Goal: Task Accomplishment & Management: Use online tool/utility

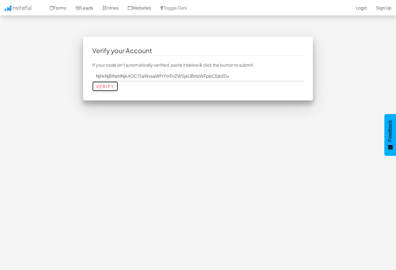
click at [102, 86] on input "Verify" at bounding box center [105, 86] width 26 height 10
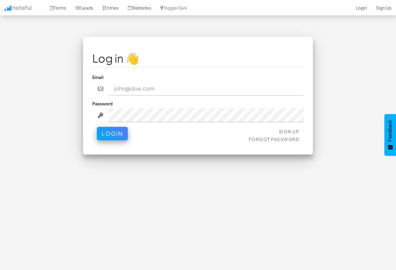
click at [128, 90] on input "email" at bounding box center [206, 89] width 195 height 14
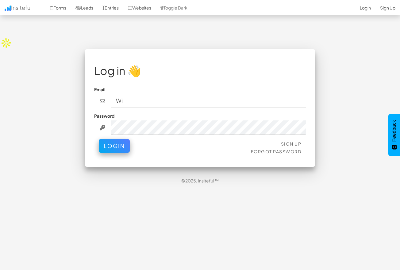
type input "W"
type input "williambagency@gmail.com"
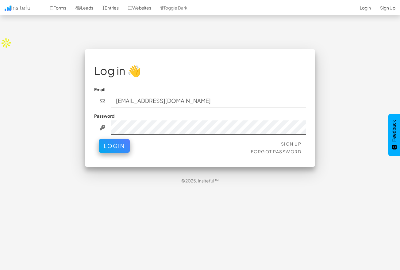
click at [99, 139] on button "Login" at bounding box center [114, 145] width 31 height 13
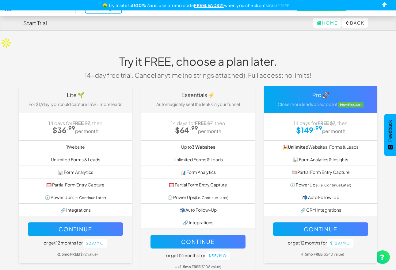
click at [75, 63] on div "Try it FREE, choose a plan later. 14-day free trial. Cancel anytime (no strings…" at bounding box center [198, 67] width 368 height 37
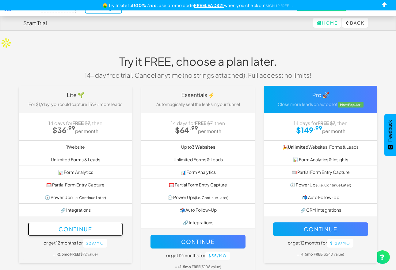
click at [88, 222] on button "Continue" at bounding box center [75, 228] width 95 height 13
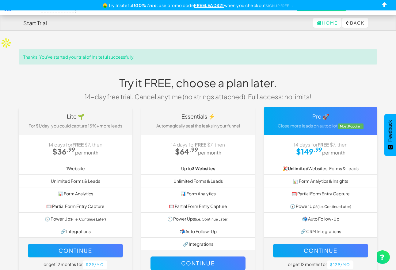
click at [37, 21] on h4 "Start Trial" at bounding box center [35, 23] width 24 height 6
click at [320, 23] on link "Home" at bounding box center [327, 23] width 29 height 10
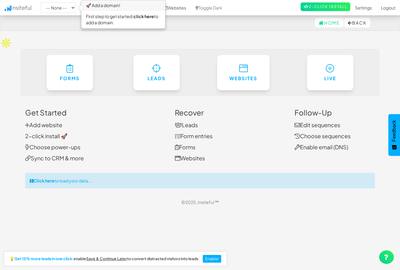
drag, startPoint x: 99, startPoint y: 6, endPoint x: 85, endPoint y: 7, distance: 14.2
click at [99, 6] on h3 "🚀 Add a domain!" at bounding box center [123, 6] width 83 height 10
click at [52, 8] on select "-- None --" at bounding box center [58, 7] width 35 height 10
click at [75, 6] on select "-- None --" at bounding box center [58, 7] width 35 height 10
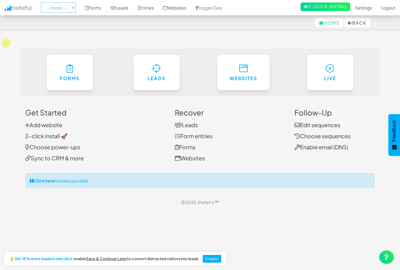
click at [43, 2] on select "-- None --" at bounding box center [58, 7] width 35 height 10
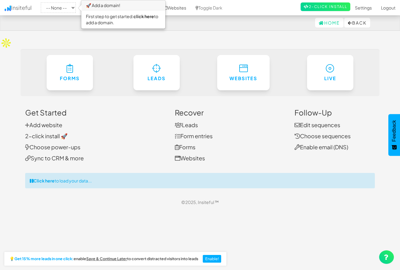
click at [108, 8] on h3 "🚀 Add a domain!" at bounding box center [123, 6] width 83 height 10
click at [64, 7] on select "-- None --" at bounding box center [58, 7] width 35 height 10
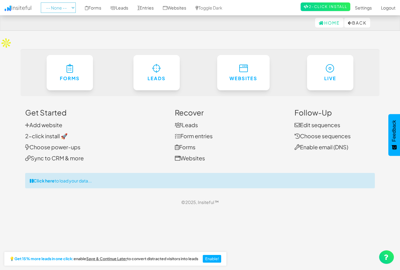
click at [43, 2] on select "-- None --" at bounding box center [58, 7] width 35 height 10
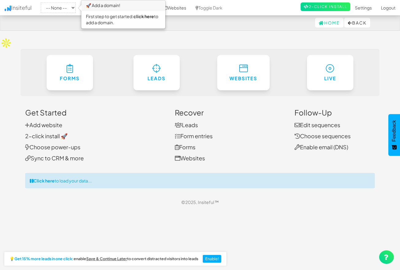
drag, startPoint x: 102, startPoint y: 20, endPoint x: 136, endPoint y: 19, distance: 33.1
click at [102, 20] on div "First step to get started: click here to add a domain." at bounding box center [123, 19] width 83 height 18
click at [147, 17] on link "click here" at bounding box center [143, 16] width 21 height 6
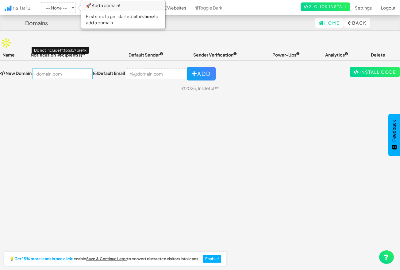
click at [62, 68] on input "text" at bounding box center [62, 73] width 60 height 10
type input "[DOMAIN_NAME]"
type input "[EMAIL_ADDRESS][DOMAIN_NAME]"
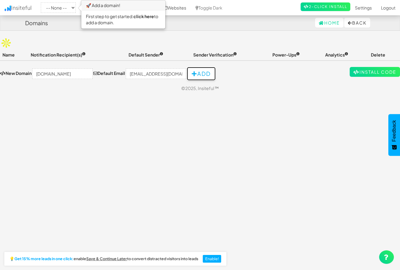
click at [202, 67] on button "Add" at bounding box center [201, 73] width 29 height 13
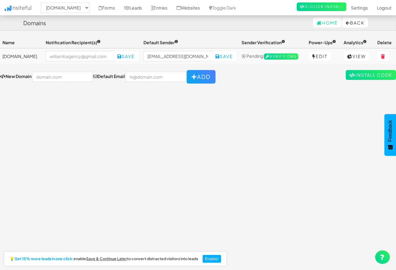
select select "2513"
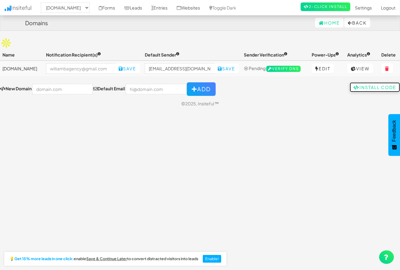
click at [363, 82] on link "Install Code" at bounding box center [375, 87] width 50 height 10
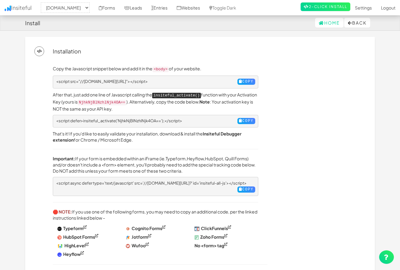
select select "2513"
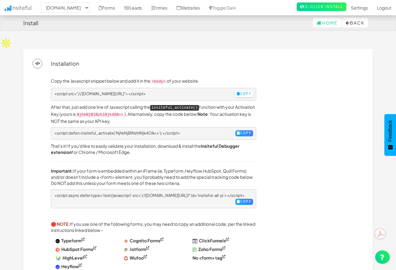
click at [236, 91] on button "Copy" at bounding box center [245, 94] width 18 height 6
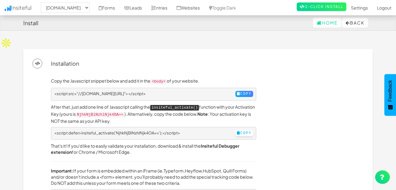
click at [236, 130] on button "Copy" at bounding box center [245, 133] width 18 height 6
click at [243, 130] on button "Copy" at bounding box center [245, 133] width 18 height 6
click at [182, 127] on pre "<script defer>insiteful_activate('NjhkNjBlNzhlNjk4OA==');</script> Copy" at bounding box center [154, 133] width 206 height 13
click at [186, 127] on pre "<script defer>insiteful_activate('NjhkNjBlNzhlNjk4OA==');</script> Copy" at bounding box center [154, 133] width 206 height 13
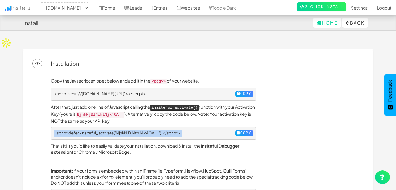
drag, startPoint x: 186, startPoint y: 118, endPoint x: 38, endPoint y: 116, distance: 147.9
click at [38, 116] on div "Copy the Javascript snippet below and add it in the <body> of your website. <sc…" at bounding box center [198, 175] width 331 height 215
copy pre "<script defer>insiteful_activate('NjhkNjBlNzhlNjk4OA==');</script>"
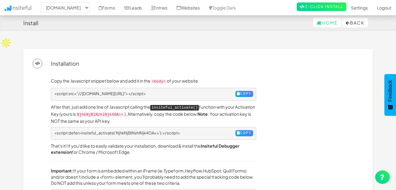
click at [292, 78] on div "Copy the Javascript snippet below and add it in the <body> of your website. <sc…" at bounding box center [207, 181] width 322 height 206
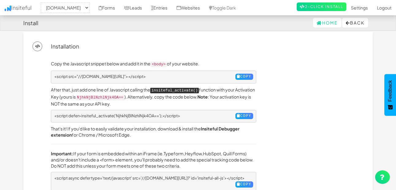
scroll to position [23, 0]
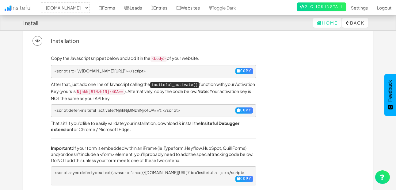
drag, startPoint x: 217, startPoint y: 117, endPoint x: -25, endPoint y: 23, distance: 260.0
click at [0, 23] on html "Install Home Back Toggle navigation Insiteful -- None -- [DOMAIN_NAME] Forms Le…" at bounding box center [198, 143] width 396 height 332
drag, startPoint x: 39, startPoint y: 52, endPoint x: 70, endPoint y: 49, distance: 31.1
click at [39, 52] on div "Copy the Javascript snippet below and add it in the <body> of your website. <sc…" at bounding box center [198, 153] width 331 height 215
drag, startPoint x: 135, startPoint y: 110, endPoint x: 49, endPoint y: 50, distance: 104.7
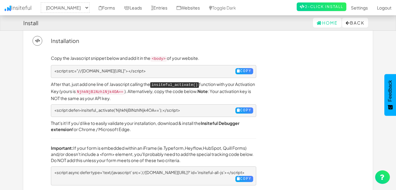
click at [49, 55] on div "Copy the Javascript snippet below and add it in the <body> of your website. <sc…" at bounding box center [153, 158] width 215 height 206
copy div "Copy the Javascript snippet below and add it in the <body> of your website. <sc…"
click at [285, 86] on div "Copy the Javascript snippet below and add it in the <body> of your website. <sc…" at bounding box center [207, 158] width 322 height 206
drag, startPoint x: 145, startPoint y: 77, endPoint x: 98, endPoint y: 79, distance: 47.6
click at [98, 89] on code "NjhkNjBlNzhlNjk4OA==" at bounding box center [100, 92] width 49 height 6
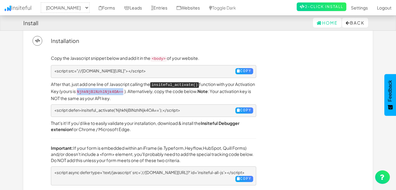
copy code "NjhkNjBlNzhlNjk4OA=="
